Goal: Task Accomplishment & Management: Use online tool/utility

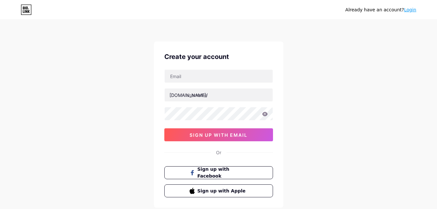
type input "[EMAIL_ADDRESS][DOMAIN_NAME]"
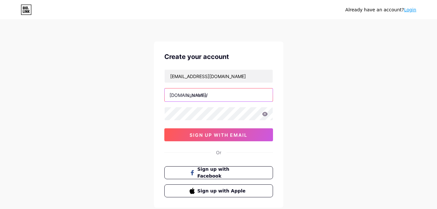
click at [225, 93] on input "text" at bounding box center [219, 94] width 108 height 13
type input "duitinajaid"
click at [264, 112] on icon at bounding box center [264, 114] width 5 height 4
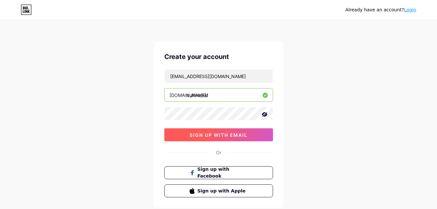
click at [250, 133] on button "sign up with email" at bounding box center [218, 134] width 109 height 13
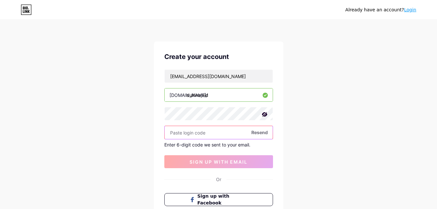
paste input "696298"
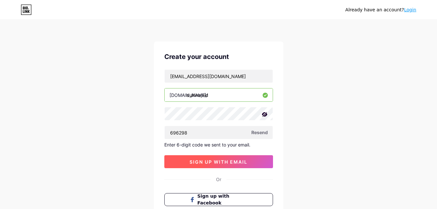
click at [232, 157] on button "sign up with email" at bounding box center [218, 161] width 109 height 13
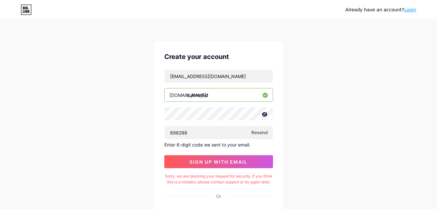
click at [262, 134] on span "Resend" at bounding box center [259, 132] width 16 height 7
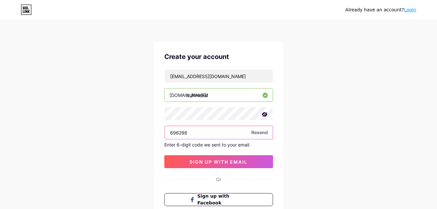
drag, startPoint x: 216, startPoint y: 136, endPoint x: 168, endPoint y: 130, distance: 48.3
click at [168, 130] on input "696298" at bounding box center [219, 132] width 108 height 13
click at [214, 130] on input "696298" at bounding box center [219, 132] width 108 height 13
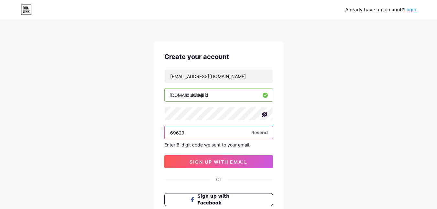
type input "696298"
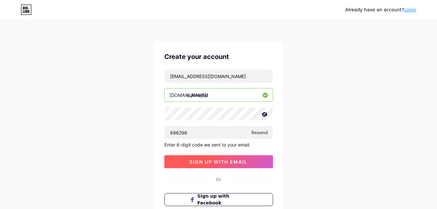
click at [216, 167] on button "sign up with email" at bounding box center [218, 161] width 109 height 13
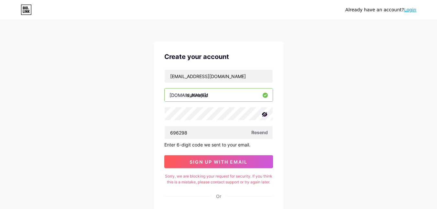
click at [261, 131] on span "Resend" at bounding box center [259, 132] width 16 height 7
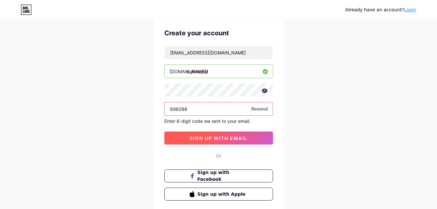
scroll to position [65, 0]
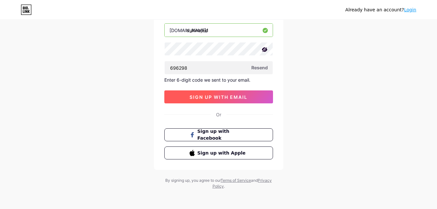
click at [227, 101] on button "sign up with email" at bounding box center [218, 96] width 109 height 13
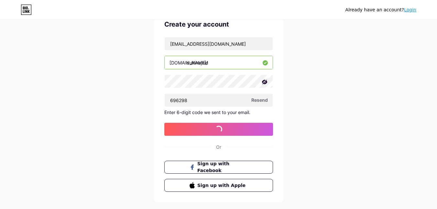
scroll to position [0, 0]
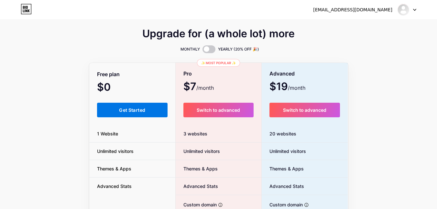
click at [116, 112] on button "Get Started" at bounding box center [132, 109] width 71 height 15
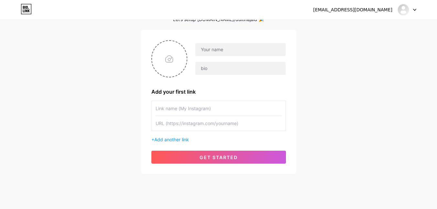
scroll to position [48, 0]
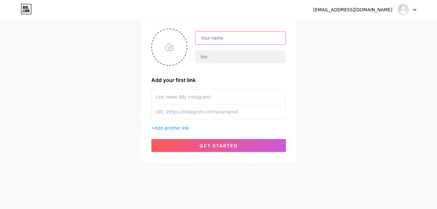
click at [244, 39] on input "text" at bounding box center [240, 37] width 90 height 13
click at [350, 124] on div "[EMAIL_ADDRESS][DOMAIN_NAME] Dashboard Logout Setup your page Let’s setup [DOMA…" at bounding box center [218, 67] width 437 height 230
click at [259, 36] on input "text" at bounding box center [240, 37] width 90 height 13
type input "d"
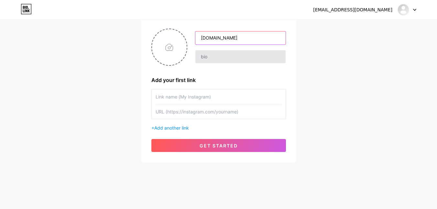
type input "[DOMAIN_NAME]"
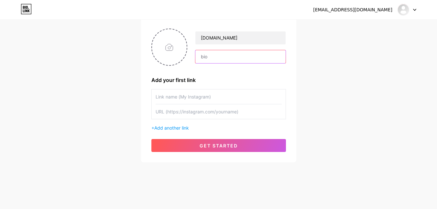
click at [230, 59] on input "text" at bounding box center [240, 56] width 90 height 13
paste input "Halo, perkenalkan saya owner dari [DOMAIN_NAME], sebuah bisnis yang akan membim…"
type input "Halo, perkenalkan saya owner dari [DOMAIN_NAME], sebuah bisnis yang akan membim…"
click at [205, 97] on input "text" at bounding box center [218, 96] width 126 height 15
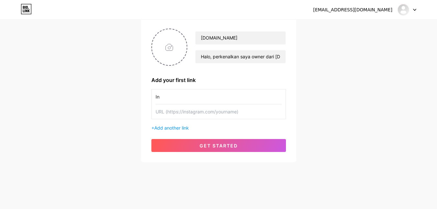
type input "I"
type input "Instagram"
click at [245, 113] on input "text" at bounding box center [218, 111] width 126 height 15
type input "h"
paste input "[URL][DOMAIN_NAME][DOMAIN_NAME]"
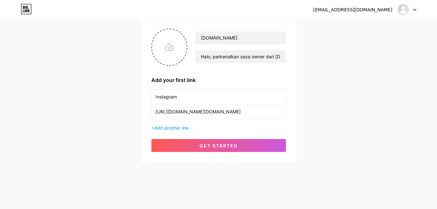
scroll to position [0, 111]
type input "[URL][DOMAIN_NAME][DOMAIN_NAME]"
click at [183, 126] on span "Add another link" at bounding box center [171, 127] width 35 height 5
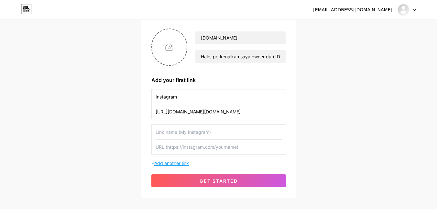
scroll to position [0, 0]
click at [208, 134] on input "text" at bounding box center [218, 131] width 126 height 15
type input "TikTok"
click at [192, 147] on input "text" at bounding box center [218, 146] width 126 height 15
paste input "[URL][EMAIL_ADDRESS][DOMAIN_NAME][DOMAIN_NAME]"
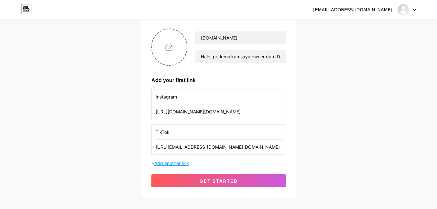
type input "[URL][EMAIL_ADDRESS][DOMAIN_NAME][DOMAIN_NAME]"
click at [176, 164] on span "Add another link" at bounding box center [171, 162] width 35 height 5
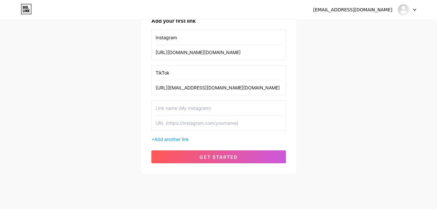
scroll to position [118, 0]
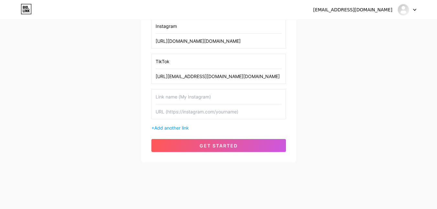
click at [196, 96] on input "text" at bounding box center [218, 96] width 126 height 15
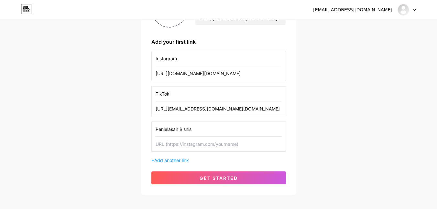
type input "Penjelasan Bisnis"
click at [199, 147] on input "text" at bounding box center [218, 143] width 126 height 15
paste input "[URL][DOMAIN_NAME][DOMAIN_NAME]"
type input "[URL][DOMAIN_NAME][DOMAIN_NAME]"
click at [168, 159] on span "Add another link" at bounding box center [171, 159] width 35 height 5
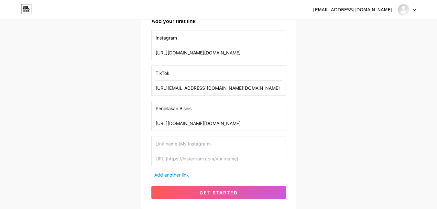
scroll to position [118, 0]
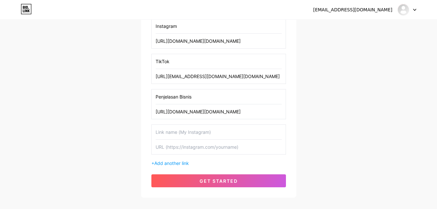
click at [190, 134] on input "text" at bounding box center [218, 131] width 126 height 15
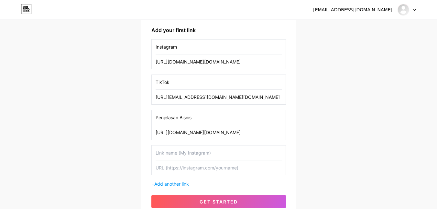
scroll to position [86, 0]
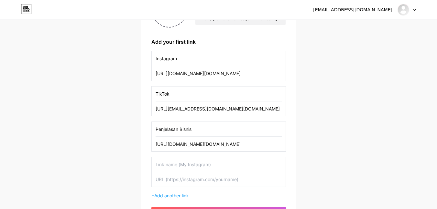
drag, startPoint x: 238, startPoint y: 146, endPoint x: 154, endPoint y: 145, distance: 84.7
click at [154, 145] on div "Penjelasan Bisnis [URL][DOMAIN_NAME][DOMAIN_NAME]" at bounding box center [218, 136] width 134 height 30
click at [251, 72] on input "[URL][DOMAIN_NAME][DOMAIN_NAME]" at bounding box center [218, 73] width 126 height 15
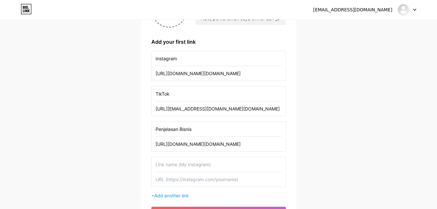
click at [251, 72] on input "[URL][DOMAIN_NAME][DOMAIN_NAME]" at bounding box center [218, 73] width 126 height 15
paste input "[DOMAIN_NAME][URL][DOMAIN_NAME]"
type input "[URL][DOMAIN_NAME][DOMAIN_NAME]"
drag, startPoint x: 200, startPoint y: 129, endPoint x: 147, endPoint y: 131, distance: 52.7
click at [147, 131] on div "[DOMAIN_NAME] Halo, perkenalkan saya owner dari [DOMAIN_NAME], sebuah bisnis ya…" at bounding box center [218, 105] width 155 height 250
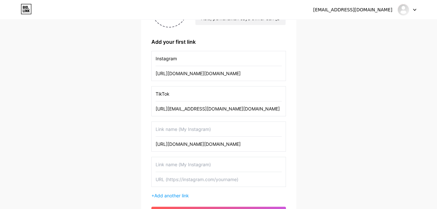
click at [201, 54] on input "Instagram" at bounding box center [218, 58] width 126 height 15
paste input "Penjelasan Bisnis"
type input "Penjelasan Bisnis"
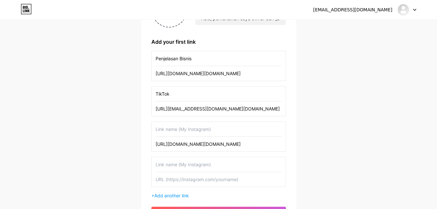
click at [182, 132] on input "text" at bounding box center [218, 129] width 126 height 15
type input "Instagram"
click at [190, 145] on input "[URL][DOMAIN_NAME][DOMAIN_NAME]" at bounding box center [218, 143] width 126 height 15
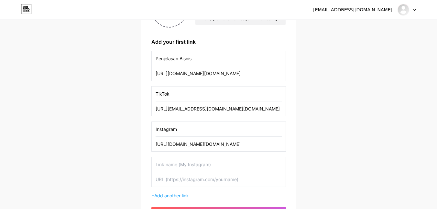
paste input "[DOMAIN_NAME][URL][DOMAIN_NAME]"
type input "[URL][DOMAIN_NAME][DOMAIN_NAME]"
click at [196, 165] on input "text" at bounding box center [218, 164] width 126 height 15
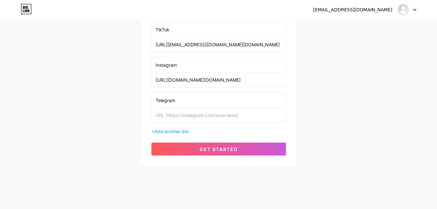
scroll to position [154, 0]
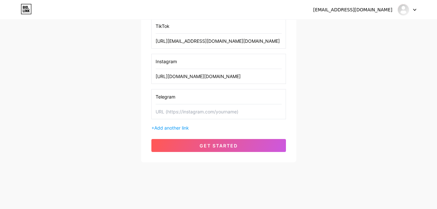
type input "Telegram"
click at [201, 116] on input "text" at bounding box center [218, 111] width 126 height 15
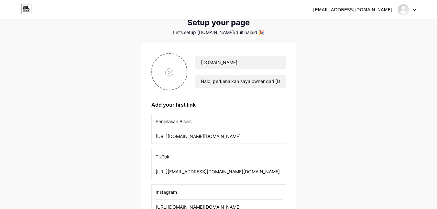
scroll to position [0, 0]
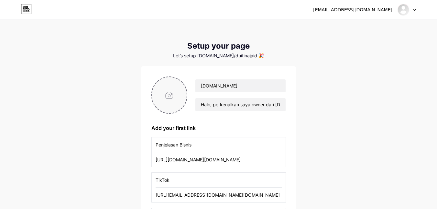
type input "[URL][DOMAIN_NAME]"
click at [170, 97] on input "file" at bounding box center [169, 95] width 35 height 36
type input "C:\fakepath\Logo Duitinaja.id.png"
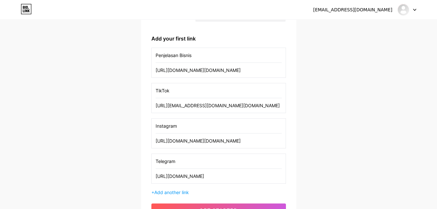
scroll to position [154, 0]
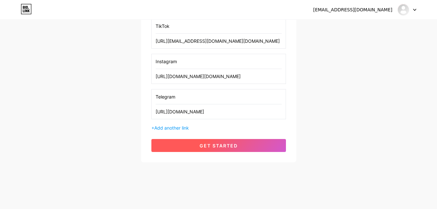
click at [234, 146] on span "get started" at bounding box center [218, 145] width 38 height 5
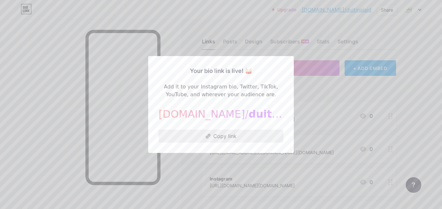
click at [234, 137] on button "Copy link" at bounding box center [220, 135] width 125 height 13
click at [412, 43] on div at bounding box center [221, 104] width 442 height 209
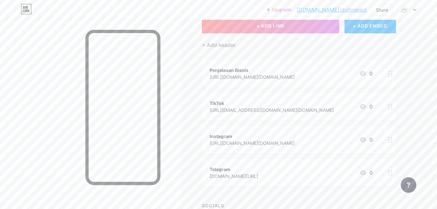
scroll to position [30, 0]
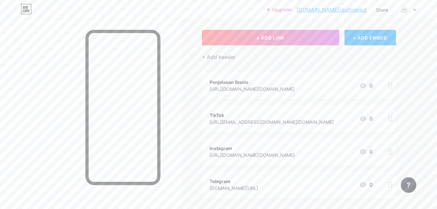
click at [393, 88] on div at bounding box center [390, 85] width 11 height 28
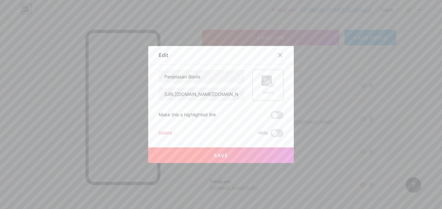
click at [266, 81] on icon at bounding box center [266, 82] width 6 height 2
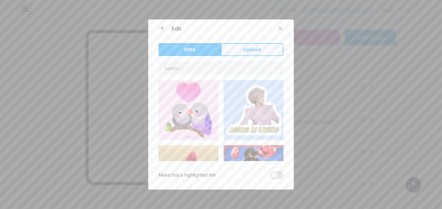
click at [259, 50] on button "Upload" at bounding box center [252, 49] width 62 height 13
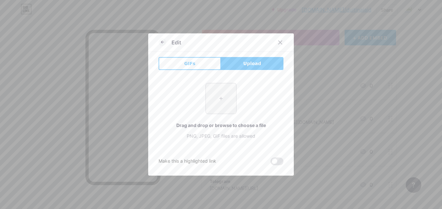
click at [220, 98] on input "file" at bounding box center [221, 98] width 30 height 30
type input "C:\fakepath\Logo Duitinaja.id.png"
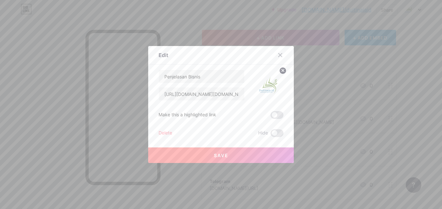
click at [252, 151] on button "Save" at bounding box center [220, 155] width 145 height 16
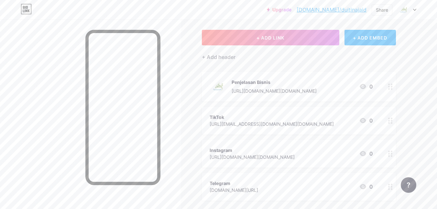
scroll to position [63, 0]
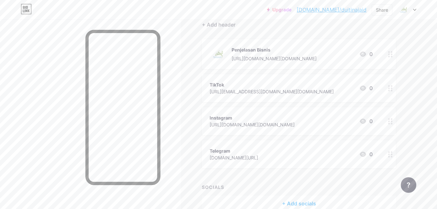
click at [389, 91] on div at bounding box center [390, 88] width 11 height 28
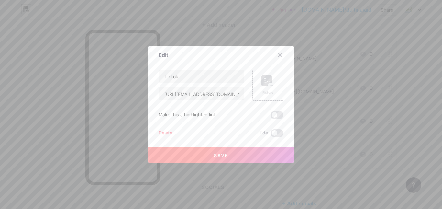
click at [261, 83] on rect at bounding box center [266, 80] width 10 height 10
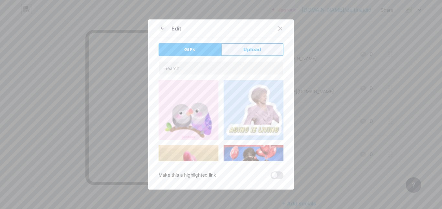
click at [251, 44] on button "Upload" at bounding box center [252, 49] width 62 height 13
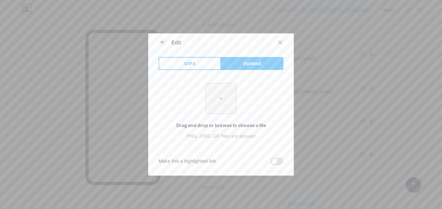
click at [226, 99] on input "file" at bounding box center [221, 98] width 30 height 30
type input "C:\fakepath\Real TikTok Logo.jpg"
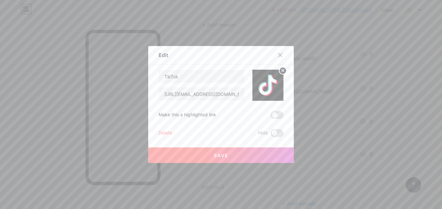
click at [230, 152] on button "Save" at bounding box center [220, 155] width 145 height 16
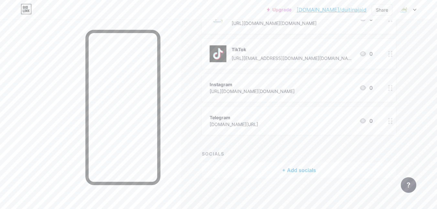
scroll to position [99, 0]
click at [387, 84] on div at bounding box center [390, 87] width 11 height 28
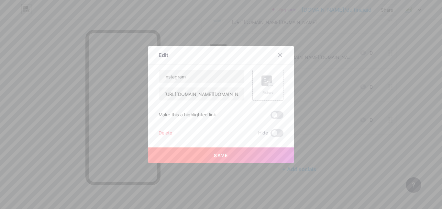
click at [262, 84] on rect at bounding box center [266, 80] width 10 height 10
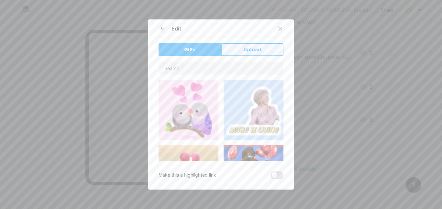
click at [245, 52] on span "Upload" at bounding box center [252, 49] width 18 height 7
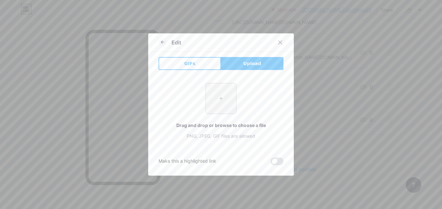
click at [221, 98] on input "file" at bounding box center [221, 98] width 30 height 30
type input "C:\fakepath\Instagram nuevo.jpg"
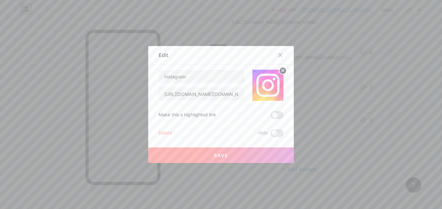
click at [233, 154] on button "Save" at bounding box center [220, 155] width 145 height 16
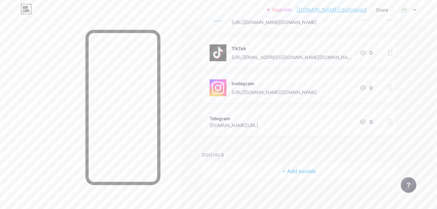
click at [395, 121] on div at bounding box center [390, 122] width 11 height 28
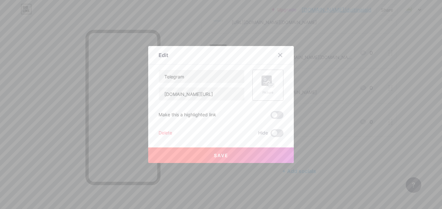
click at [272, 83] on icon at bounding box center [267, 81] width 13 height 12
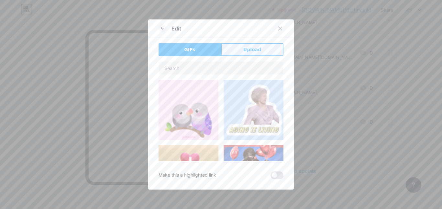
click at [249, 49] on span "Upload" at bounding box center [252, 49] width 18 height 7
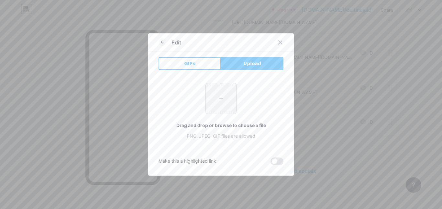
click at [226, 100] on input "file" at bounding box center [221, 98] width 30 height 30
type input "C:\fakepath\Telegram Logo - Free Advertising Telegram Groups - Affiliate Market…"
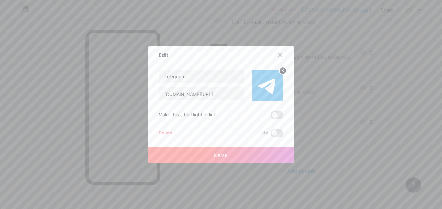
click at [241, 156] on button "Save" at bounding box center [220, 155] width 145 height 16
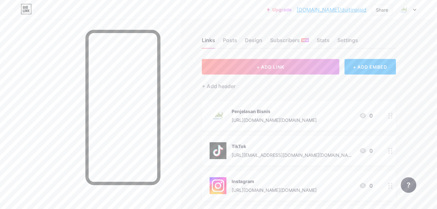
scroll to position [0, 0]
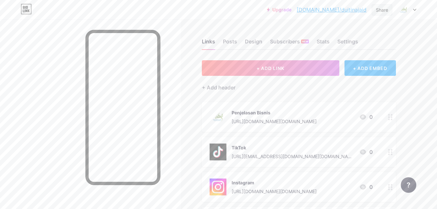
click at [382, 8] on div "Share" at bounding box center [382, 9] width 12 height 7
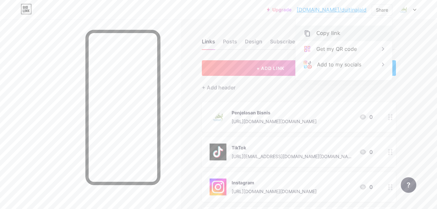
click at [350, 34] on div "Copy link" at bounding box center [343, 34] width 96 height 16
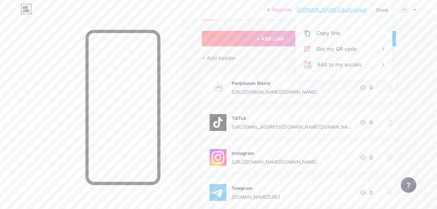
scroll to position [103, 0]
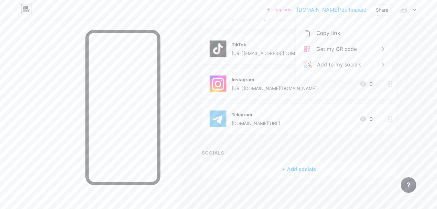
click at [407, 131] on div "Links Posts Design Subscribers NEW Stats Settings + ADD LINK + ADD EMBED + Add …" at bounding box center [211, 63] width 423 height 292
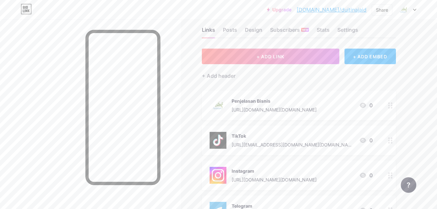
scroll to position [0, 0]
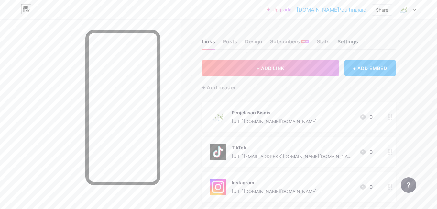
click at [347, 43] on div "Settings" at bounding box center [347, 43] width 21 height 12
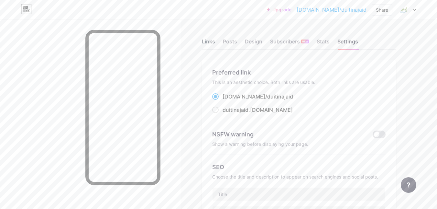
click at [214, 44] on div "Links" at bounding box center [208, 43] width 13 height 12
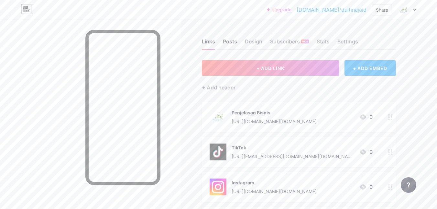
click at [225, 42] on div "Posts" at bounding box center [230, 43] width 14 height 12
click at [260, 41] on div "Design" at bounding box center [253, 43] width 17 height 12
click at [208, 41] on div "Links" at bounding box center [208, 43] width 13 height 12
click at [418, 10] on div "Upgrade [DOMAIN_NAME]/duitin... [DOMAIN_NAME]/duitinajaid Share Switch accounts…" at bounding box center [218, 10] width 437 height 12
click at [411, 8] on div at bounding box center [406, 10] width 19 height 12
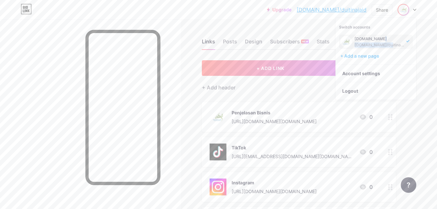
click at [381, 42] on div "[DOMAIN_NAME] [DOMAIN_NAME]/duitinajaid" at bounding box center [379, 42] width 50 height 12
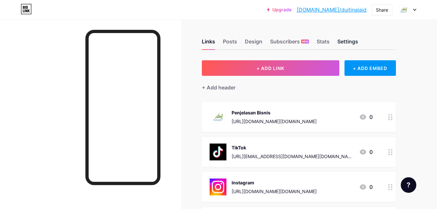
click at [343, 39] on div "Settings" at bounding box center [347, 43] width 21 height 12
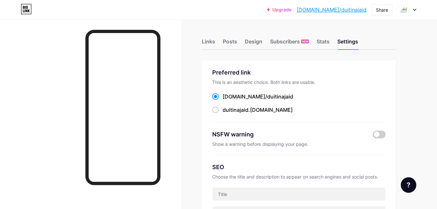
click at [330, 37] on div "Links Posts Design Subscribers NEW Stats Settings" at bounding box center [299, 38] width 194 height 23
click at [326, 43] on div "Stats" at bounding box center [322, 43] width 13 height 12
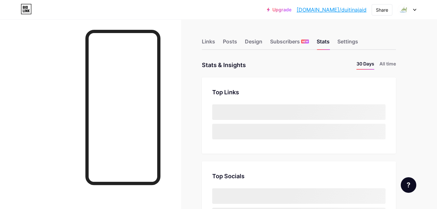
scroll to position [209, 437]
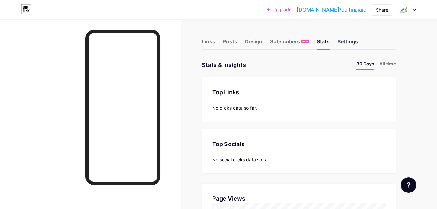
click at [351, 45] on div "Settings" at bounding box center [347, 43] width 21 height 12
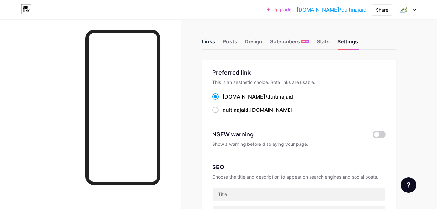
click at [209, 42] on div "Links" at bounding box center [208, 43] width 13 height 12
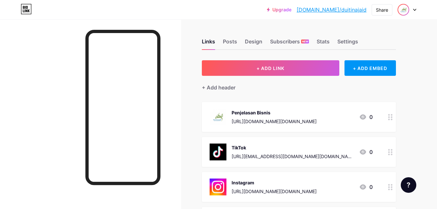
click at [406, 11] on img at bounding box center [403, 10] width 10 height 10
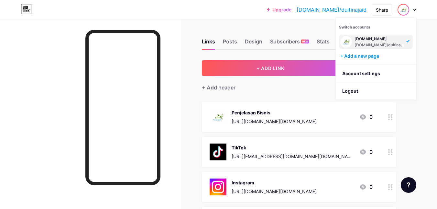
click at [416, 9] on icon at bounding box center [414, 10] width 3 height 2
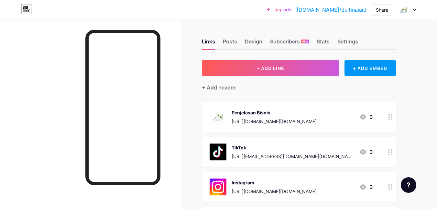
click at [416, 9] on div "Upgrade [DOMAIN_NAME]/duitin... [DOMAIN_NAME]/duitinajaid Share Switch accounts…" at bounding box center [218, 10] width 437 height 12
click at [409, 10] on div at bounding box center [406, 10] width 19 height 12
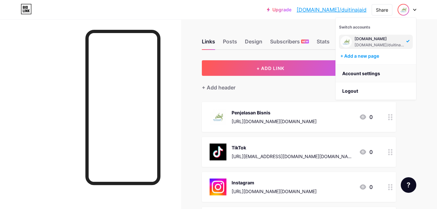
click at [348, 72] on link "Account settings" at bounding box center [376, 73] width 80 height 17
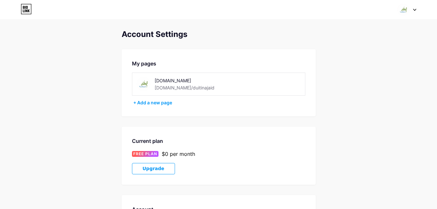
click at [180, 77] on div "[DOMAIN_NAME]" at bounding box center [200, 80] width 91 height 7
click at [413, 7] on div at bounding box center [406, 10] width 19 height 12
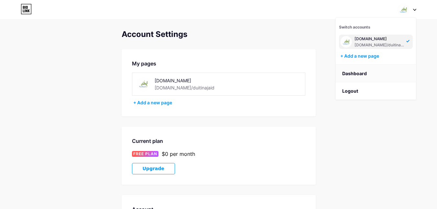
click at [372, 75] on link "Dashboard" at bounding box center [376, 73] width 80 height 17
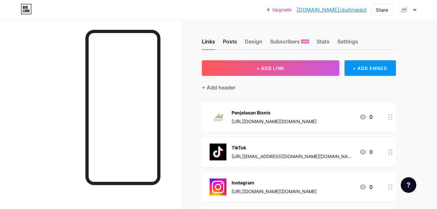
click at [224, 40] on div "Posts" at bounding box center [230, 43] width 14 height 12
click at [229, 46] on div "Posts" at bounding box center [230, 43] width 14 height 12
click at [248, 43] on div "Design" at bounding box center [253, 43] width 17 height 12
click at [249, 43] on div "Design" at bounding box center [253, 43] width 17 height 12
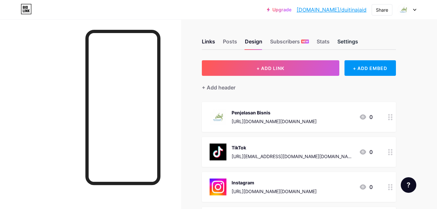
click at [353, 42] on div "Settings" at bounding box center [347, 43] width 21 height 12
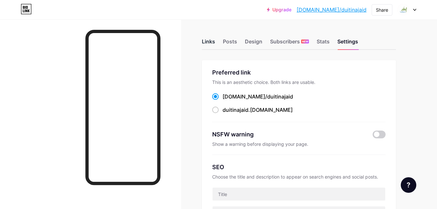
click at [214, 44] on div "Links" at bounding box center [208, 43] width 13 height 12
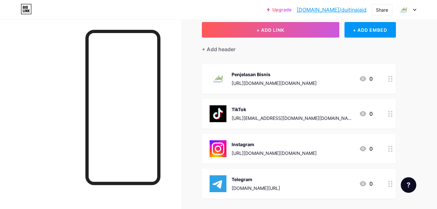
scroll to position [6, 0]
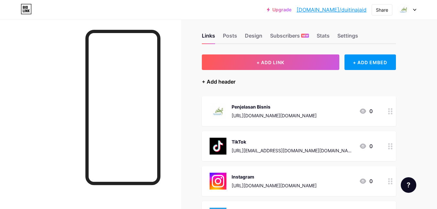
click at [225, 81] on div "+ Add header" at bounding box center [219, 82] width 34 height 8
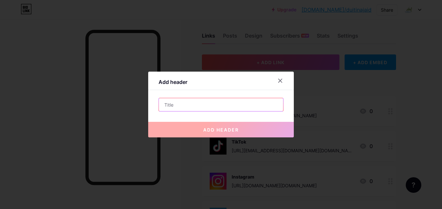
click at [211, 104] on input "text" at bounding box center [221, 104] width 124 height 13
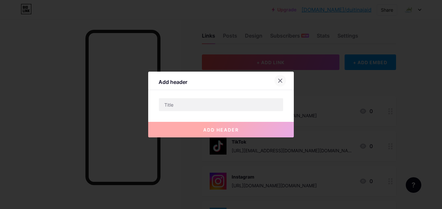
click at [277, 80] on icon at bounding box center [279, 80] width 5 height 5
